Goal: Information Seeking & Learning: Learn about a topic

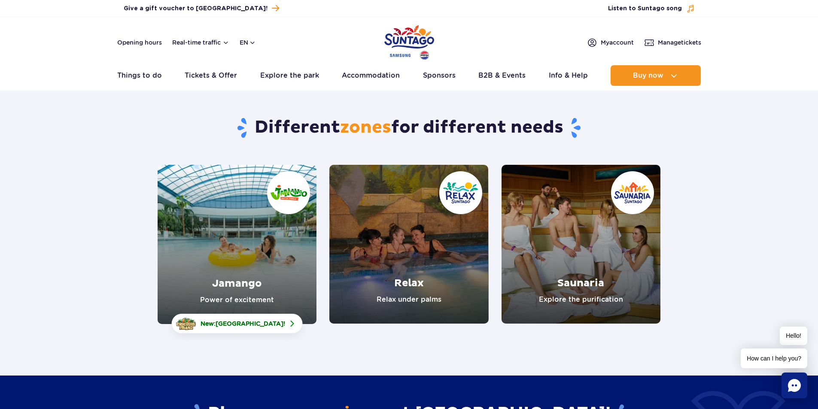
click at [220, 216] on link "Jamango" at bounding box center [237, 244] width 159 height 159
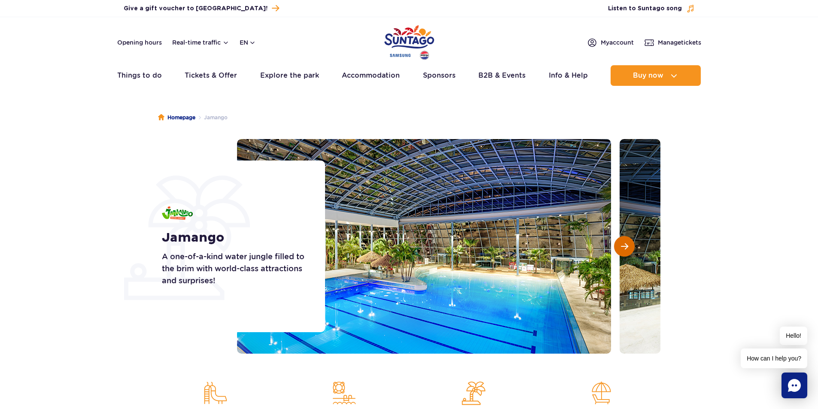
click at [619, 246] on button "Next slide" at bounding box center [624, 246] width 21 height 21
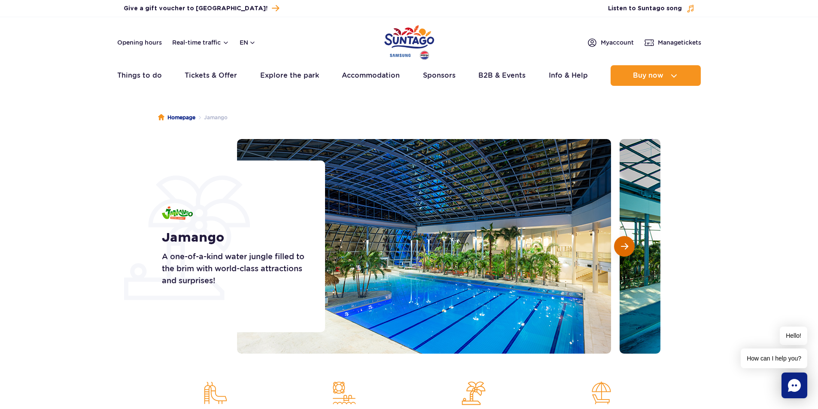
click at [621, 247] on span "Next slide" at bounding box center [624, 247] width 7 height 8
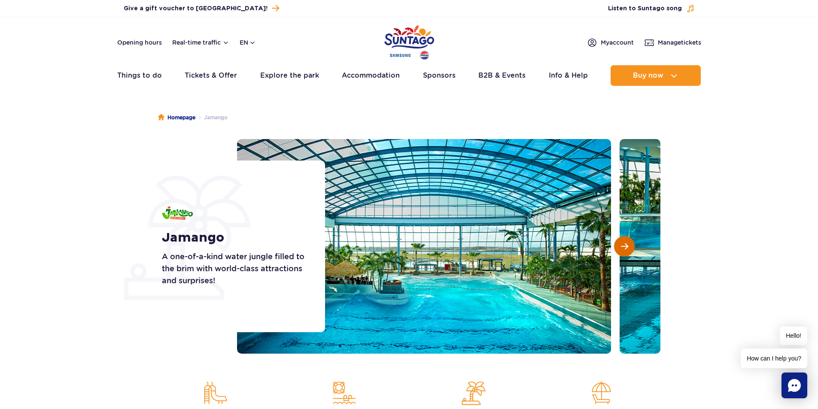
click at [625, 250] on span "Next slide" at bounding box center [624, 247] width 7 height 8
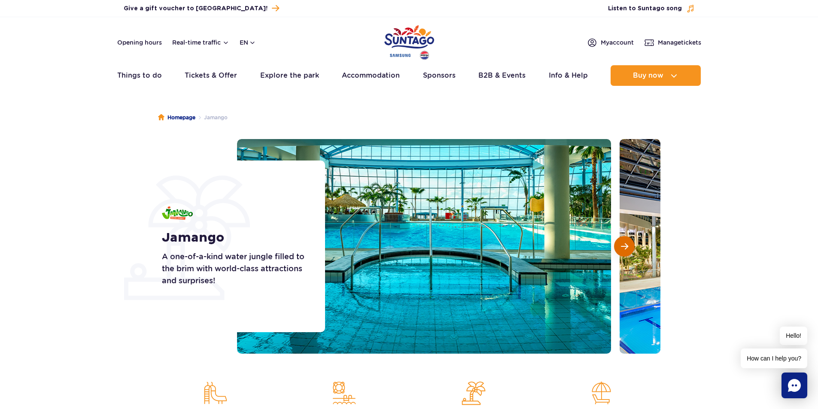
click at [625, 250] on span "Next slide" at bounding box center [624, 247] width 7 height 8
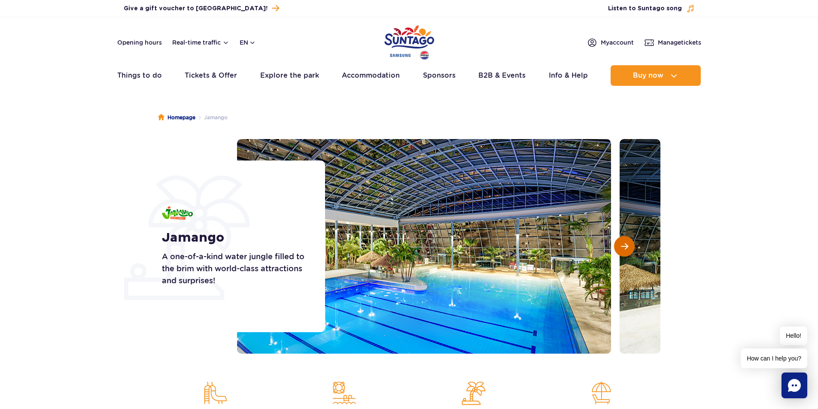
click at [625, 250] on span "Next slide" at bounding box center [624, 247] width 7 height 8
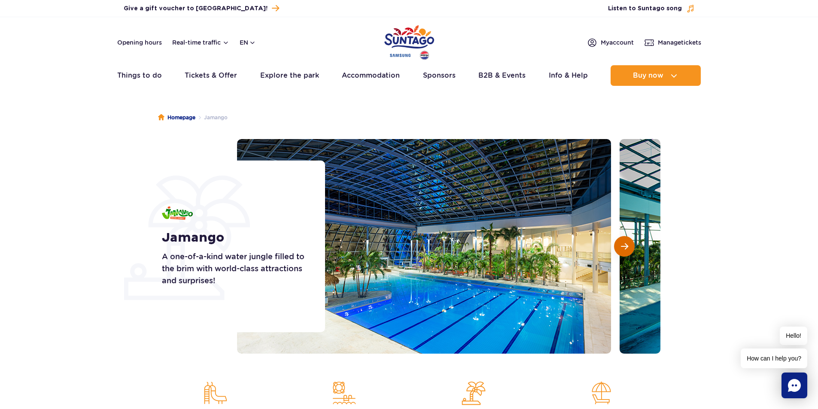
click at [625, 250] on span "Next slide" at bounding box center [624, 247] width 7 height 8
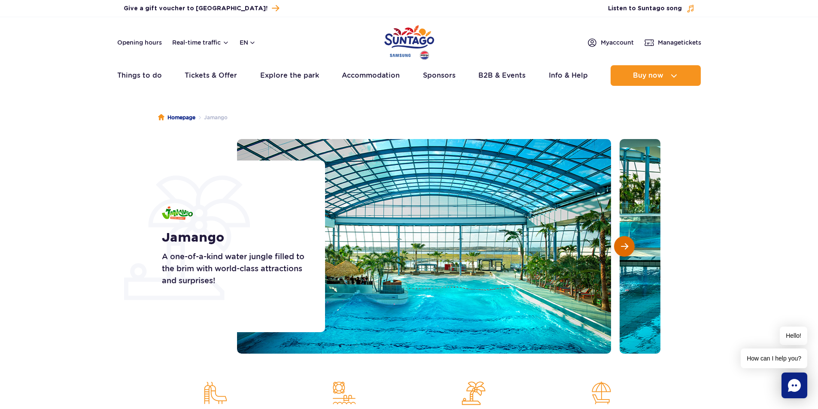
click at [625, 250] on span "Next slide" at bounding box center [624, 247] width 7 height 8
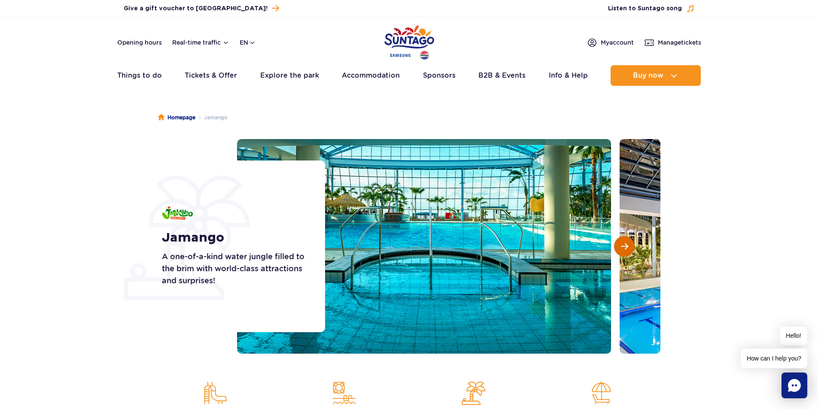
click at [625, 250] on span "Next slide" at bounding box center [624, 247] width 7 height 8
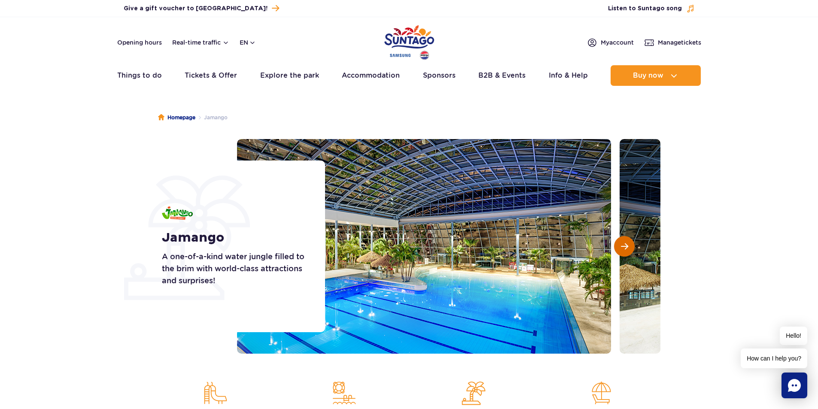
click at [625, 250] on span "Next slide" at bounding box center [624, 247] width 7 height 8
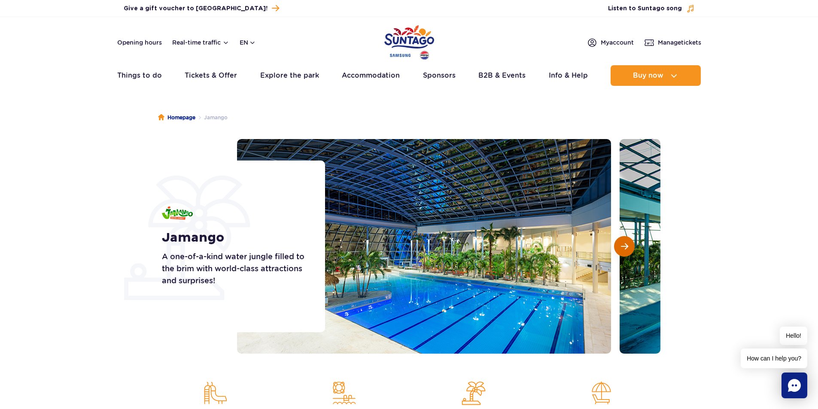
click at [625, 250] on span "Next slide" at bounding box center [624, 247] width 7 height 8
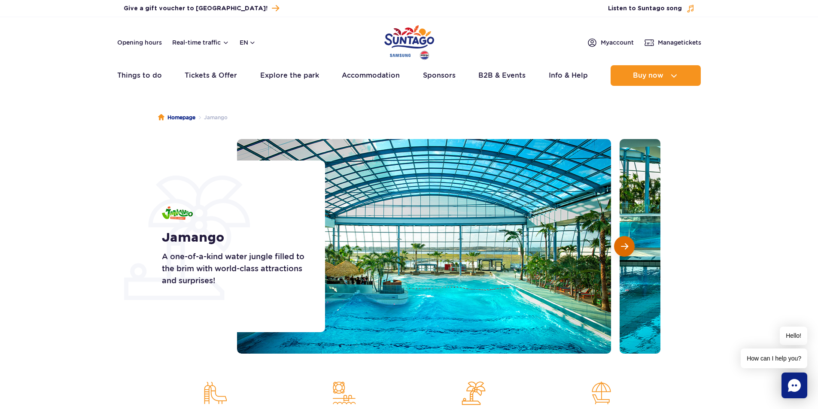
click at [625, 250] on span "Next slide" at bounding box center [624, 247] width 7 height 8
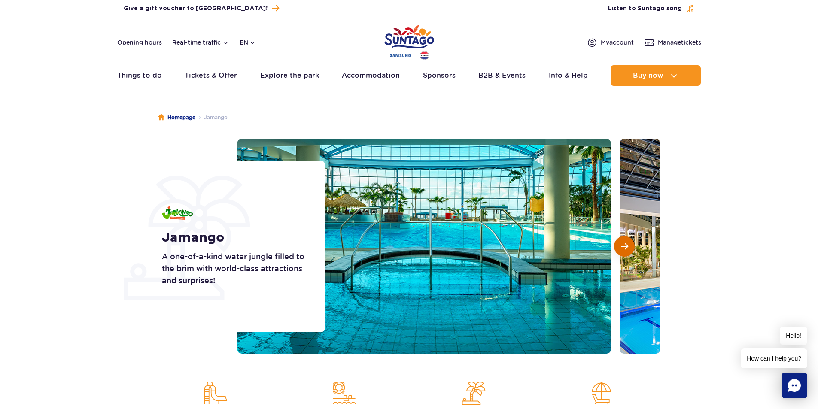
click at [625, 250] on span "Next slide" at bounding box center [624, 247] width 7 height 8
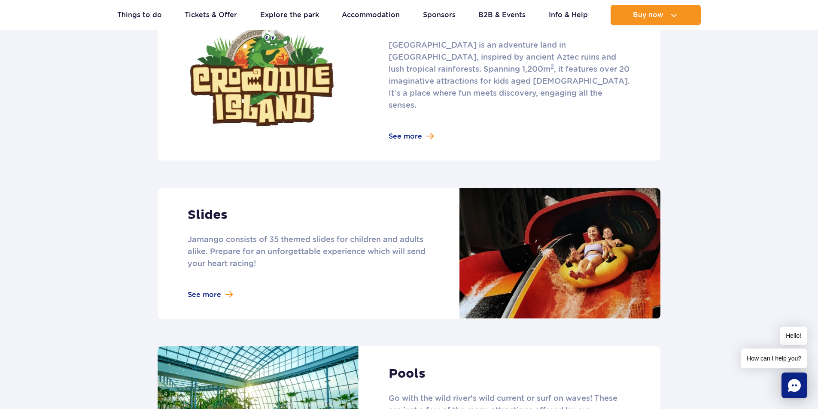
scroll to position [687, 0]
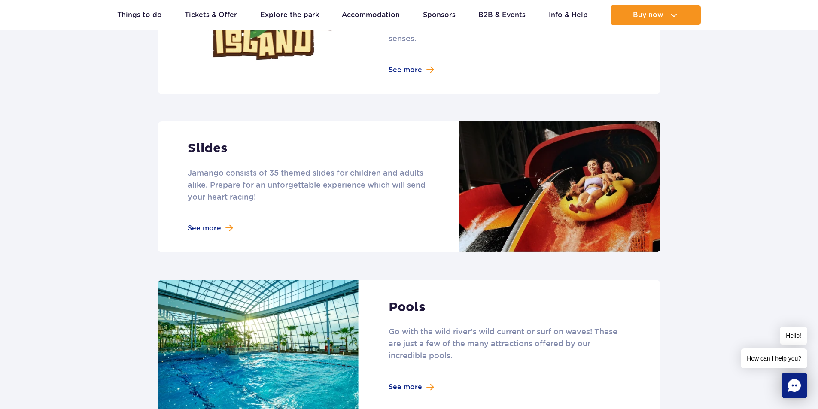
click at [207, 213] on link at bounding box center [409, 187] width 503 height 131
click at [222, 216] on link at bounding box center [409, 187] width 503 height 131
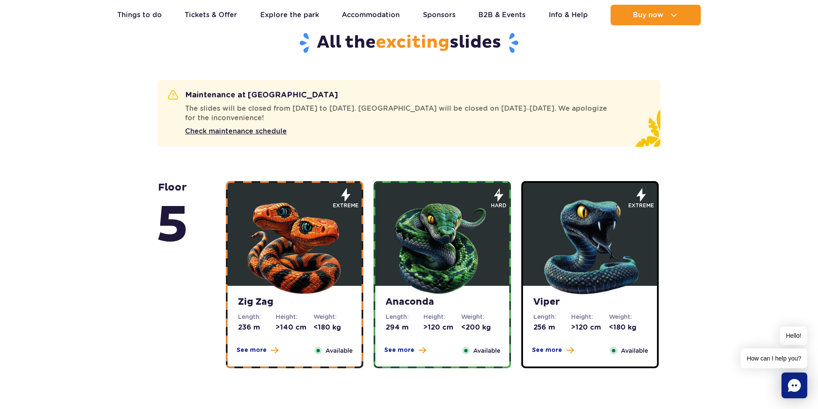
scroll to position [387, 0]
